Goal: Check status

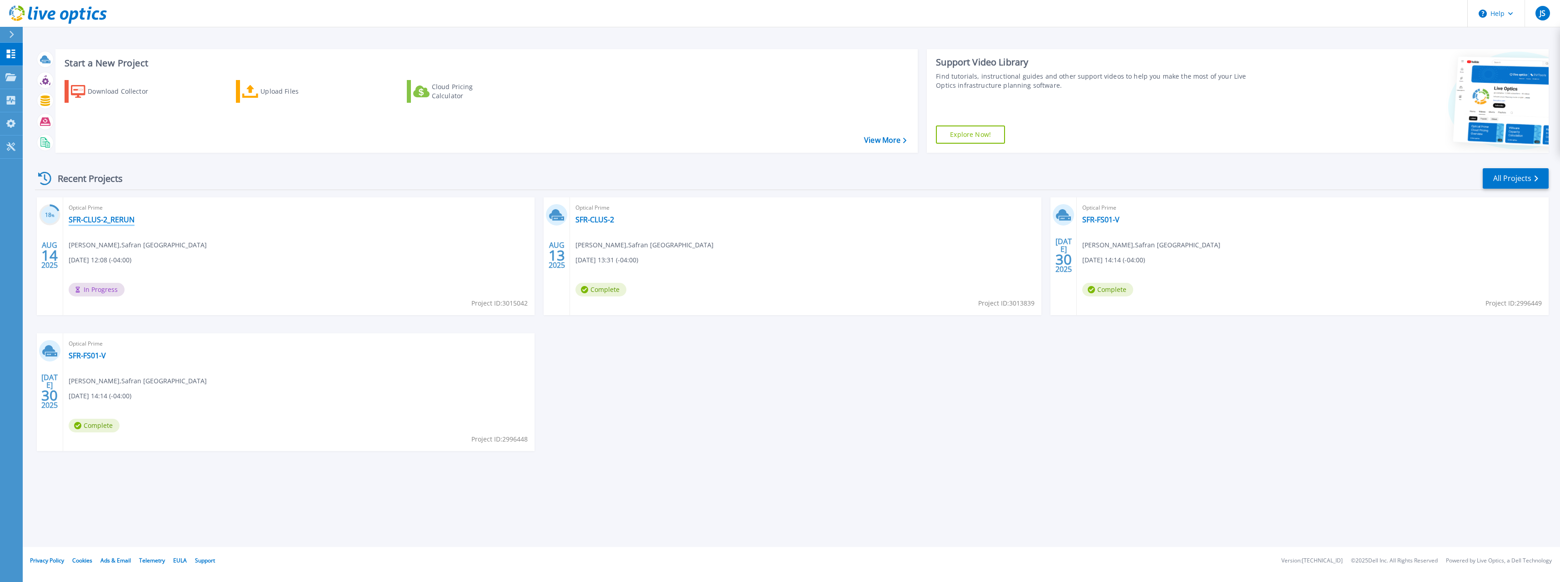
click at [93, 220] on link "SFR-CLUS-2_RERUN" at bounding box center [102, 219] width 66 height 9
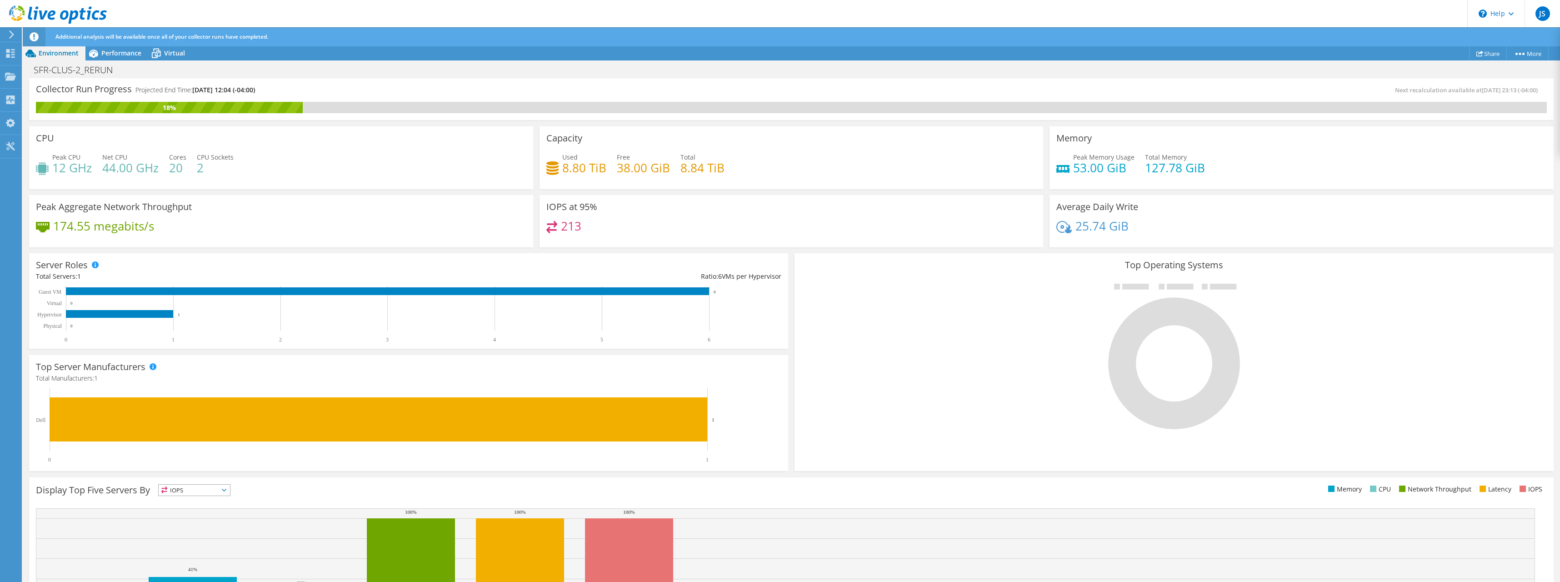
click at [633, 168] on h4 "38.00 GiB" at bounding box center [643, 168] width 53 height 10
drag, startPoint x: 632, startPoint y: 168, endPoint x: 577, endPoint y: 159, distance: 56.1
click at [578, 163] on h4 "8.80 TiB" at bounding box center [584, 168] width 44 height 10
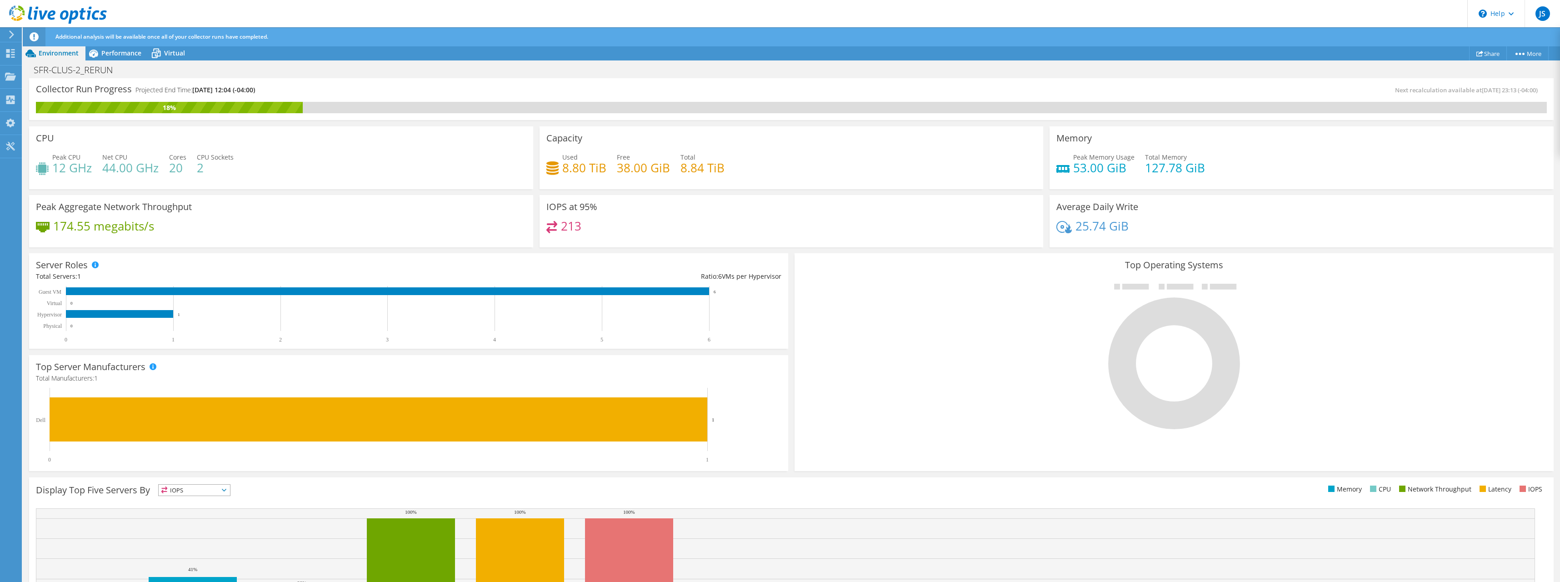
drag, startPoint x: 577, startPoint y: 159, endPoint x: 551, endPoint y: 143, distance: 31.0
click at [552, 144] on div "Capacity Used 8.80 TiB Free 38.00 GiB Total 8.84 TiB" at bounding box center [792, 157] width 504 height 63
drag, startPoint x: 545, startPoint y: 137, endPoint x: 722, endPoint y: 167, distance: 179.4
click at [722, 167] on div "Capacity Used 8.80 TiB Free 38.00 GiB Total 8.84 TiB" at bounding box center [792, 157] width 504 height 63
click at [727, 172] on div "Used 8.80 TiB Free 38.00 GiB Total 8.84 TiB" at bounding box center [791, 167] width 491 height 30
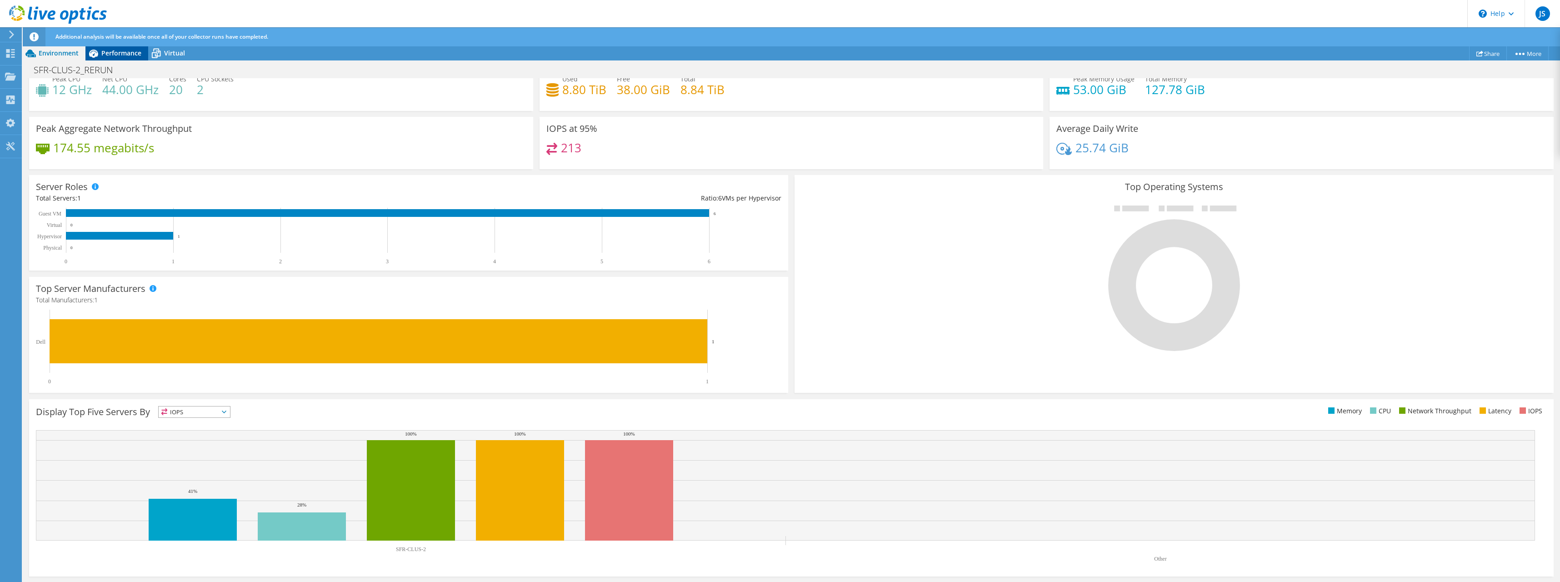
click at [131, 55] on span "Performance" at bounding box center [121, 53] width 40 height 9
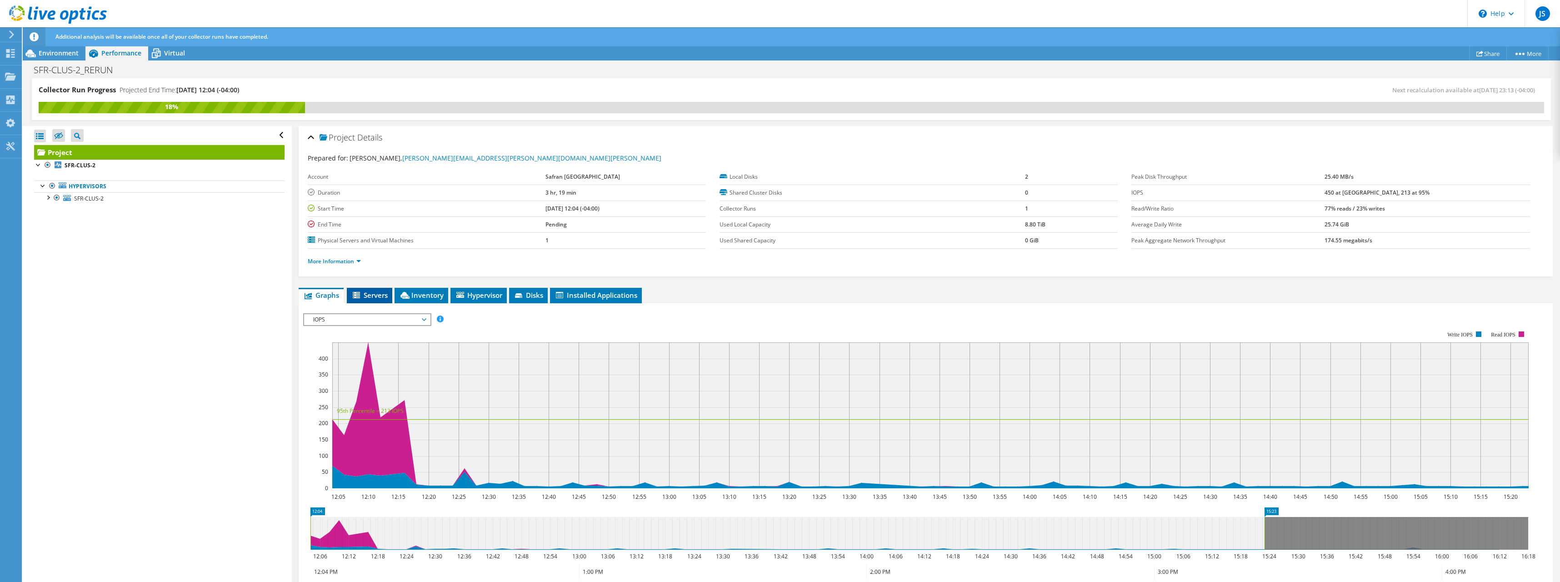
click at [369, 300] on li "Servers" at bounding box center [369, 295] width 45 height 15
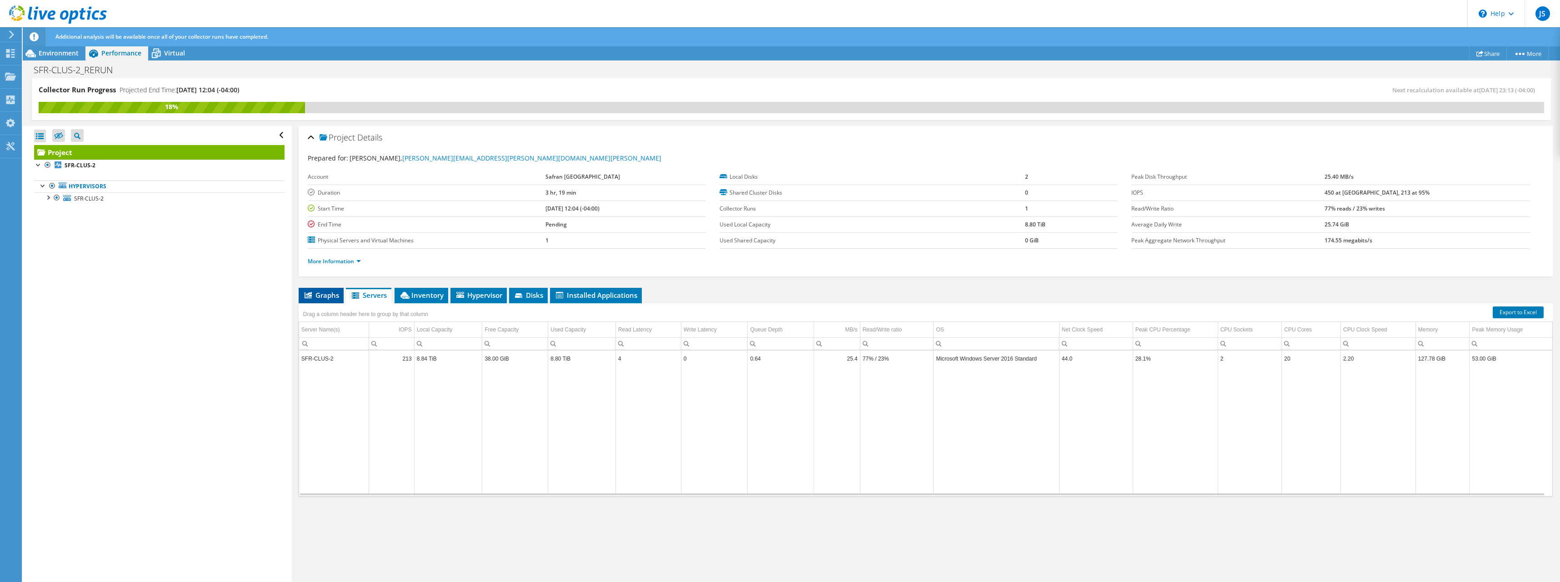
click at [312, 298] on span "Graphs" at bounding box center [321, 295] width 36 height 9
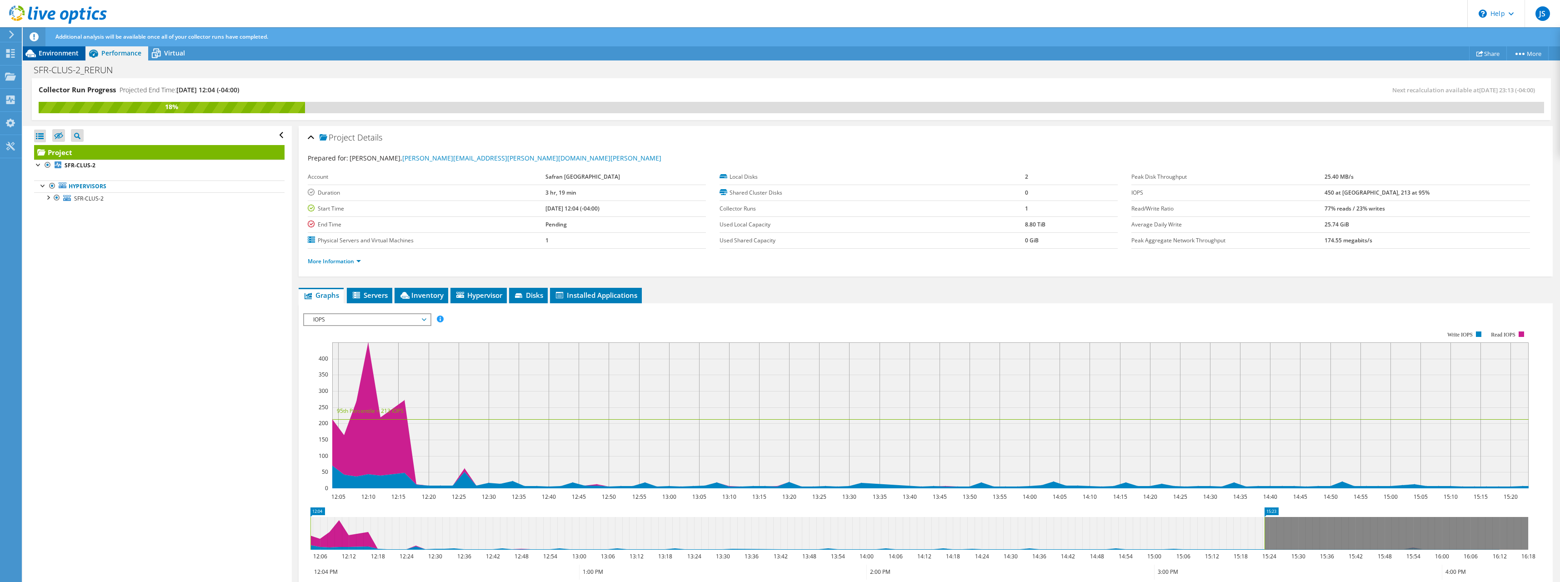
click at [70, 58] on div "Environment" at bounding box center [54, 53] width 63 height 15
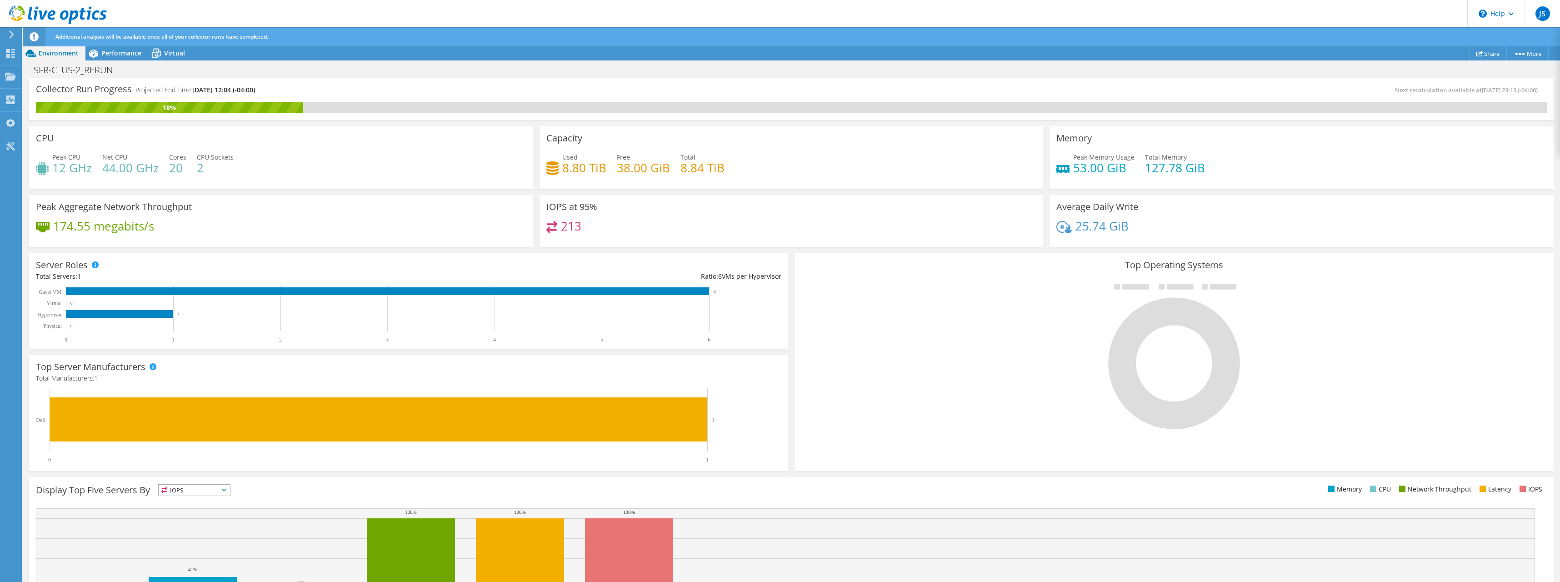
click at [566, 170] on h4 "8.80 TiB" at bounding box center [584, 168] width 44 height 10
drag, startPoint x: 558, startPoint y: 168, endPoint x: 729, endPoint y: 162, distance: 170.6
click at [729, 162] on div "Used 8.80 TiB Free 38.00 GiB Total 8.84 TiB" at bounding box center [791, 167] width 491 height 30
click at [733, 163] on div "Used 8.80 TiB Free 38.00 GiB Total 8.84 TiB" at bounding box center [791, 167] width 491 height 30
drag, startPoint x: 733, startPoint y: 165, endPoint x: 546, endPoint y: 135, distance: 190.2
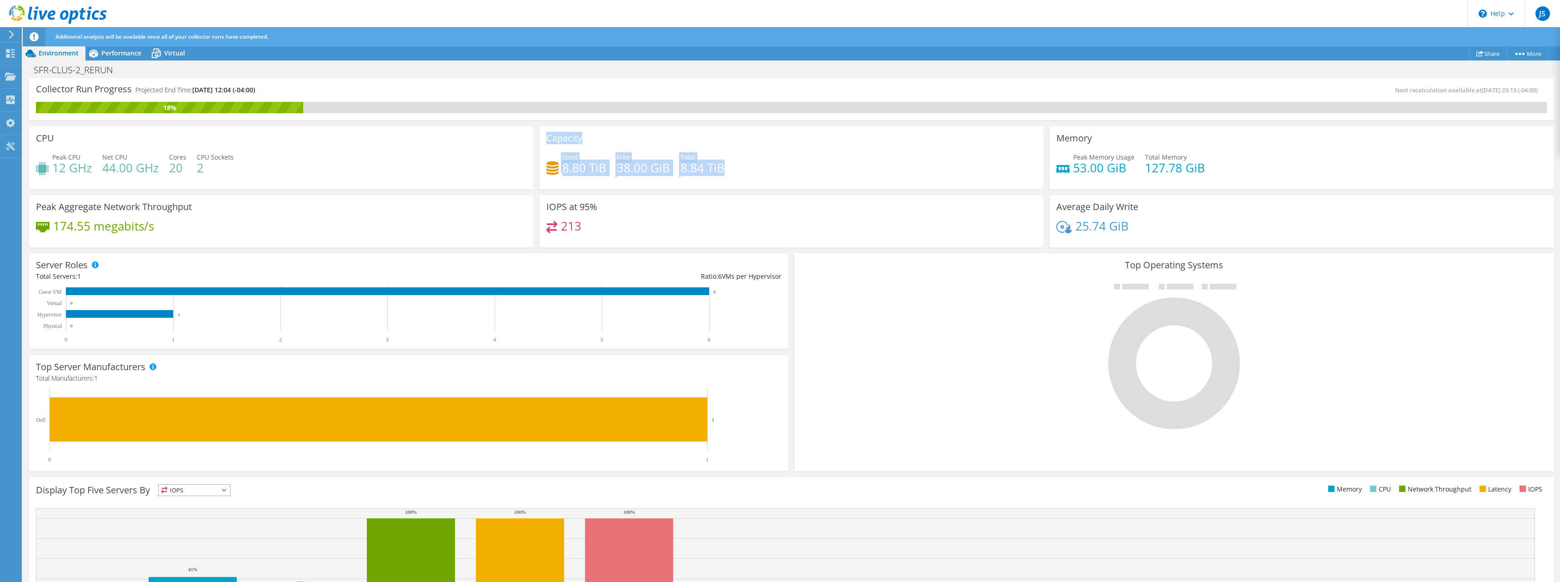
click at [546, 135] on div "Capacity Used 8.80 TiB Free 38.00 GiB Total 8.84 TiB" at bounding box center [792, 157] width 504 height 63
click at [550, 141] on h3 "Capacity" at bounding box center [564, 138] width 36 height 10
click at [547, 135] on h3 "Capacity" at bounding box center [564, 138] width 36 height 10
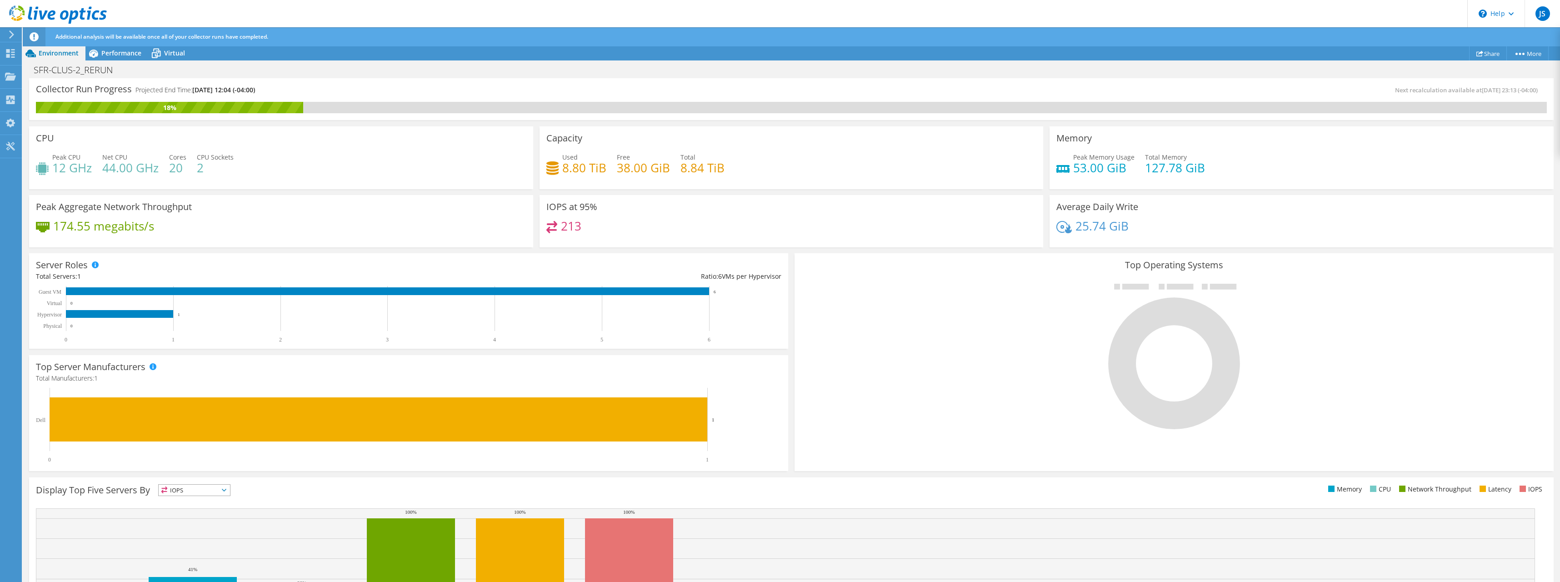
drag, startPoint x: 547, startPoint y: 135, endPoint x: 629, endPoint y: 157, distance: 84.3
click at [624, 159] on span "Free" at bounding box center [623, 157] width 13 height 9
drag, startPoint x: 736, startPoint y: 160, endPoint x: 577, endPoint y: 152, distance: 159.3
click at [577, 152] on div "Used 8.80 TiB Free 38.00 GiB Total 8.84 TiB" at bounding box center [791, 167] width 491 height 30
click at [576, 155] on div "Used 8.80 TiB" at bounding box center [584, 162] width 44 height 20
